Goal: Task Accomplishment & Management: Use online tool/utility

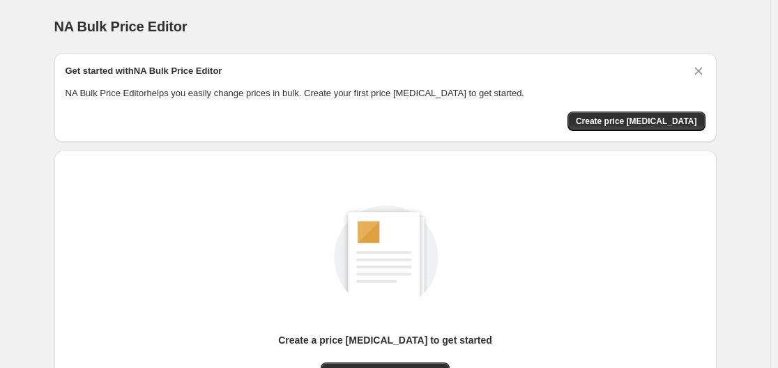
scroll to position [154, 0]
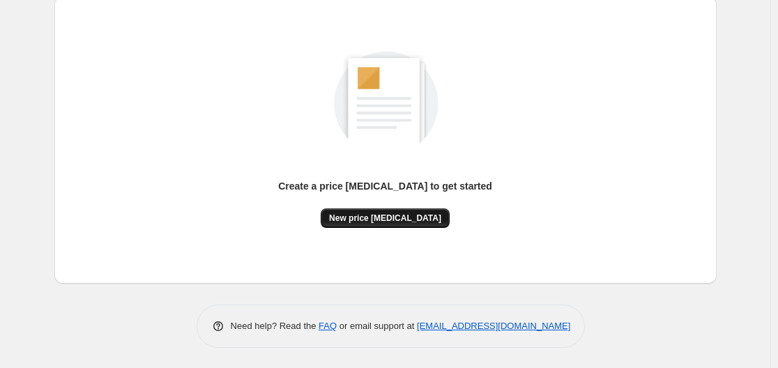
click at [385, 221] on span "New price [MEDICAL_DATA]" at bounding box center [385, 218] width 112 height 11
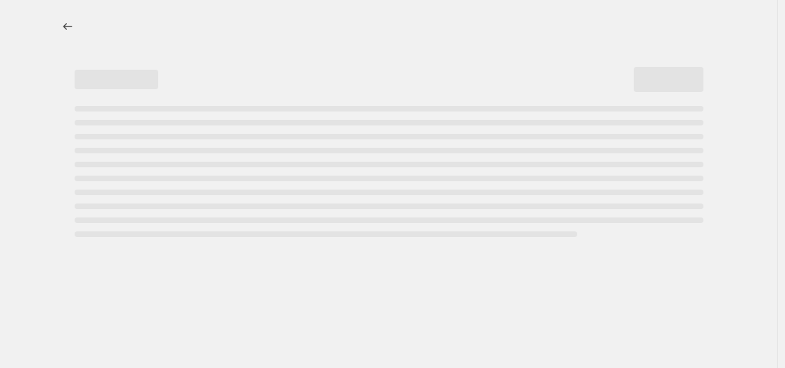
select select "percentage"
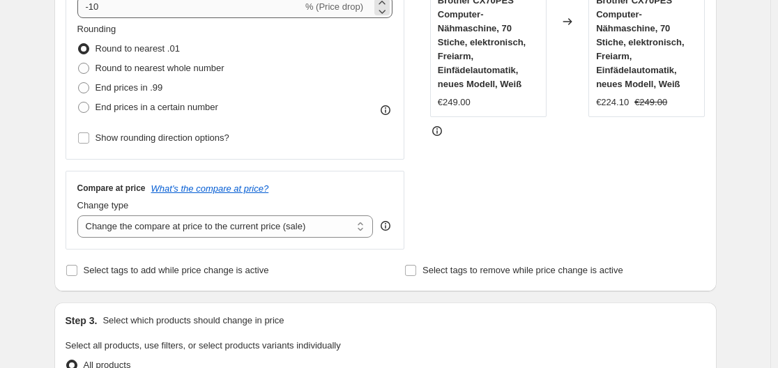
scroll to position [209, 0]
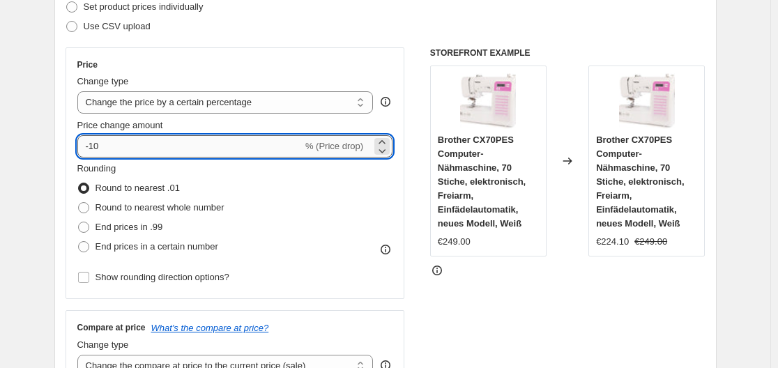
drag, startPoint x: 93, startPoint y: 145, endPoint x: 108, endPoint y: 149, distance: 15.2
click at [108, 149] on input "-10" at bounding box center [189, 146] width 225 height 22
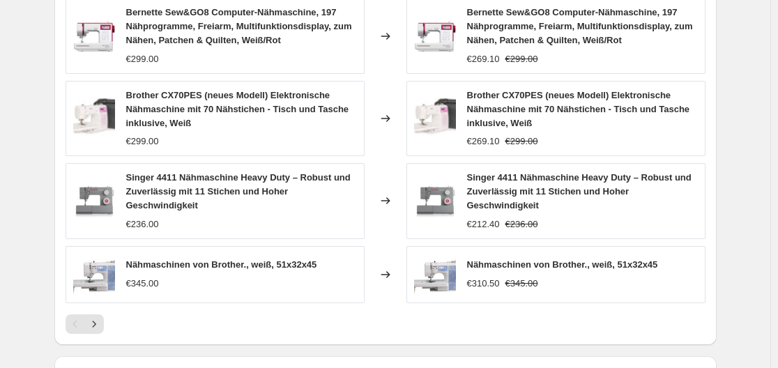
scroll to position [1046, 0]
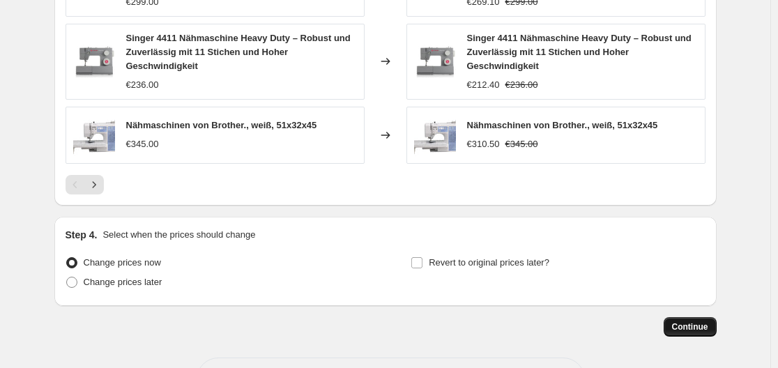
type input "-31"
click at [692, 329] on span "Continue" at bounding box center [690, 327] width 36 height 11
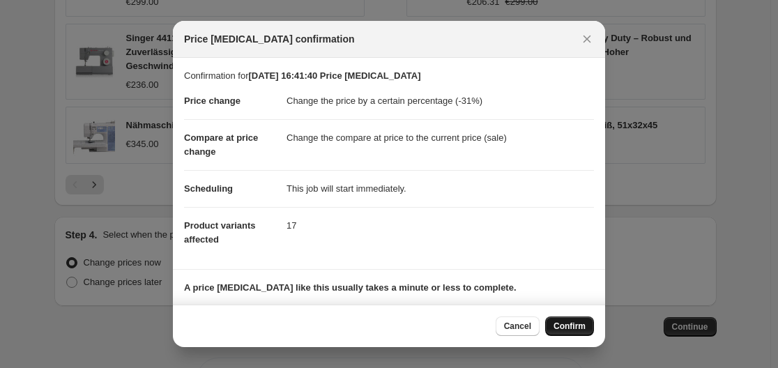
click at [587, 330] on button "Confirm" at bounding box center [569, 327] width 49 height 20
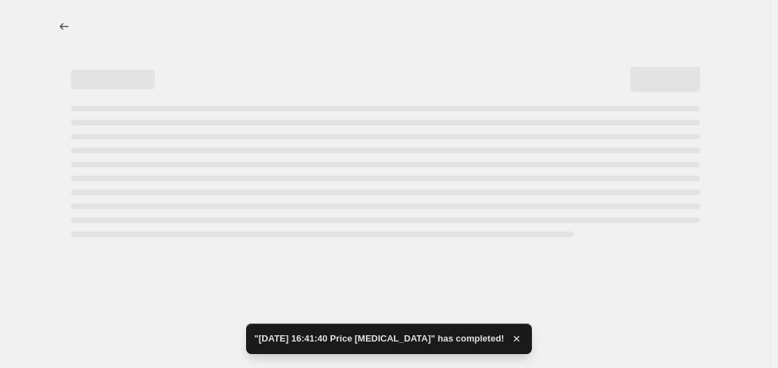
select select "percentage"
